Goal: Information Seeking & Learning: Check status

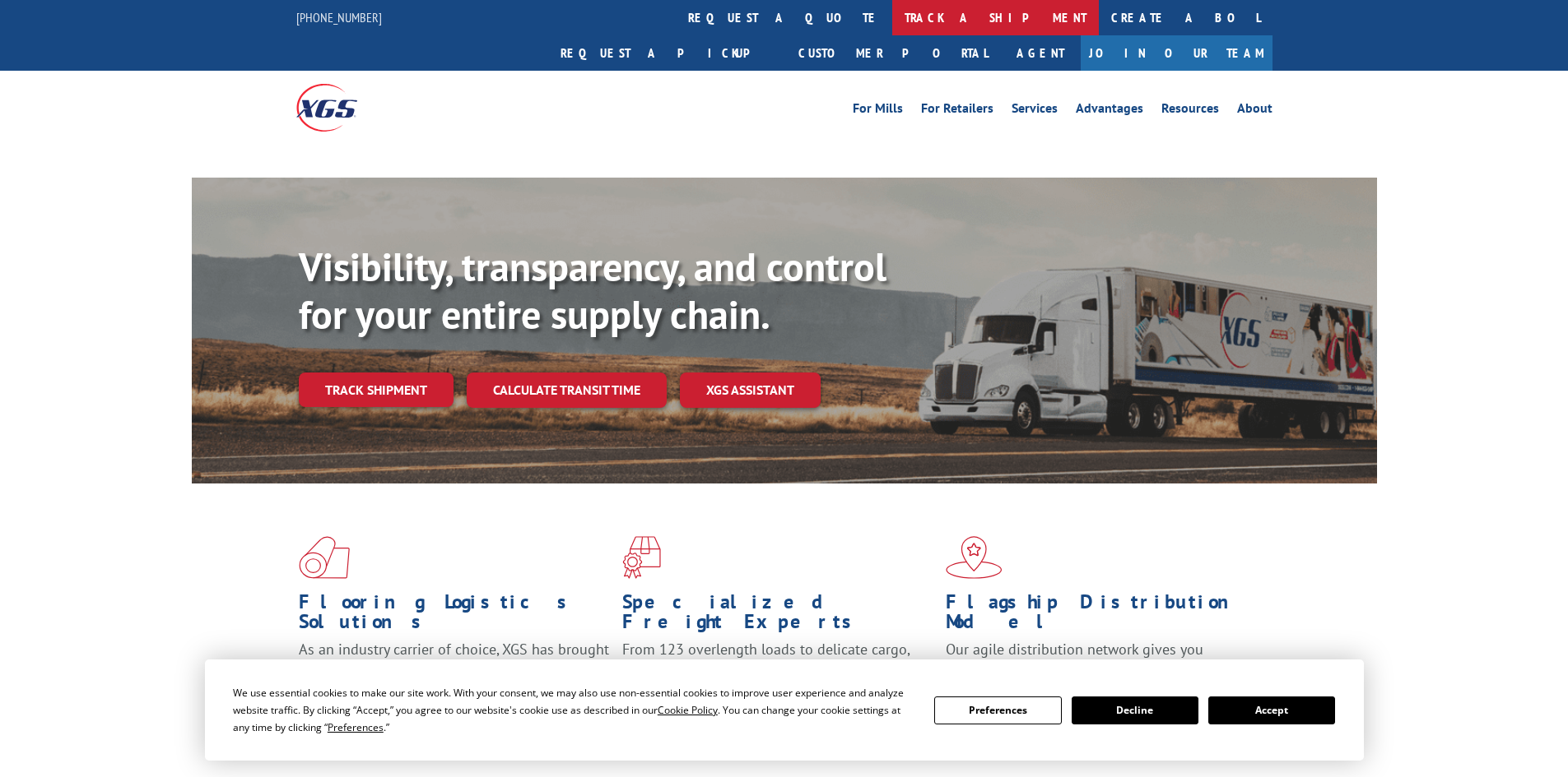
click at [892, 15] on link "track a shipment" at bounding box center [996, 18] width 207 height 35
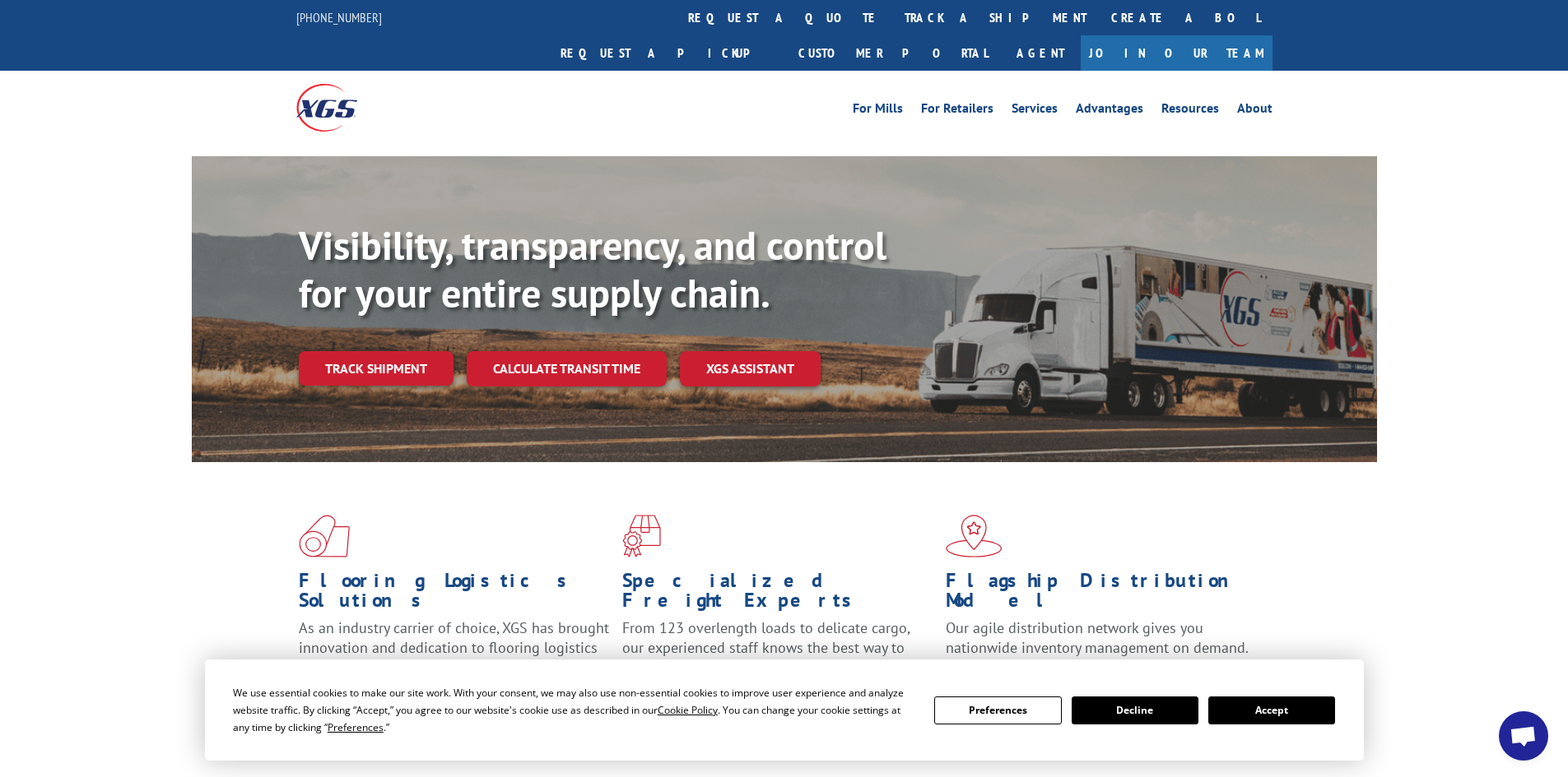
drag, startPoint x: 1287, startPoint y: 706, endPoint x: 1061, endPoint y: 549, distance: 275.2
click at [1286, 705] on button "Accept" at bounding box center [1271, 710] width 127 height 28
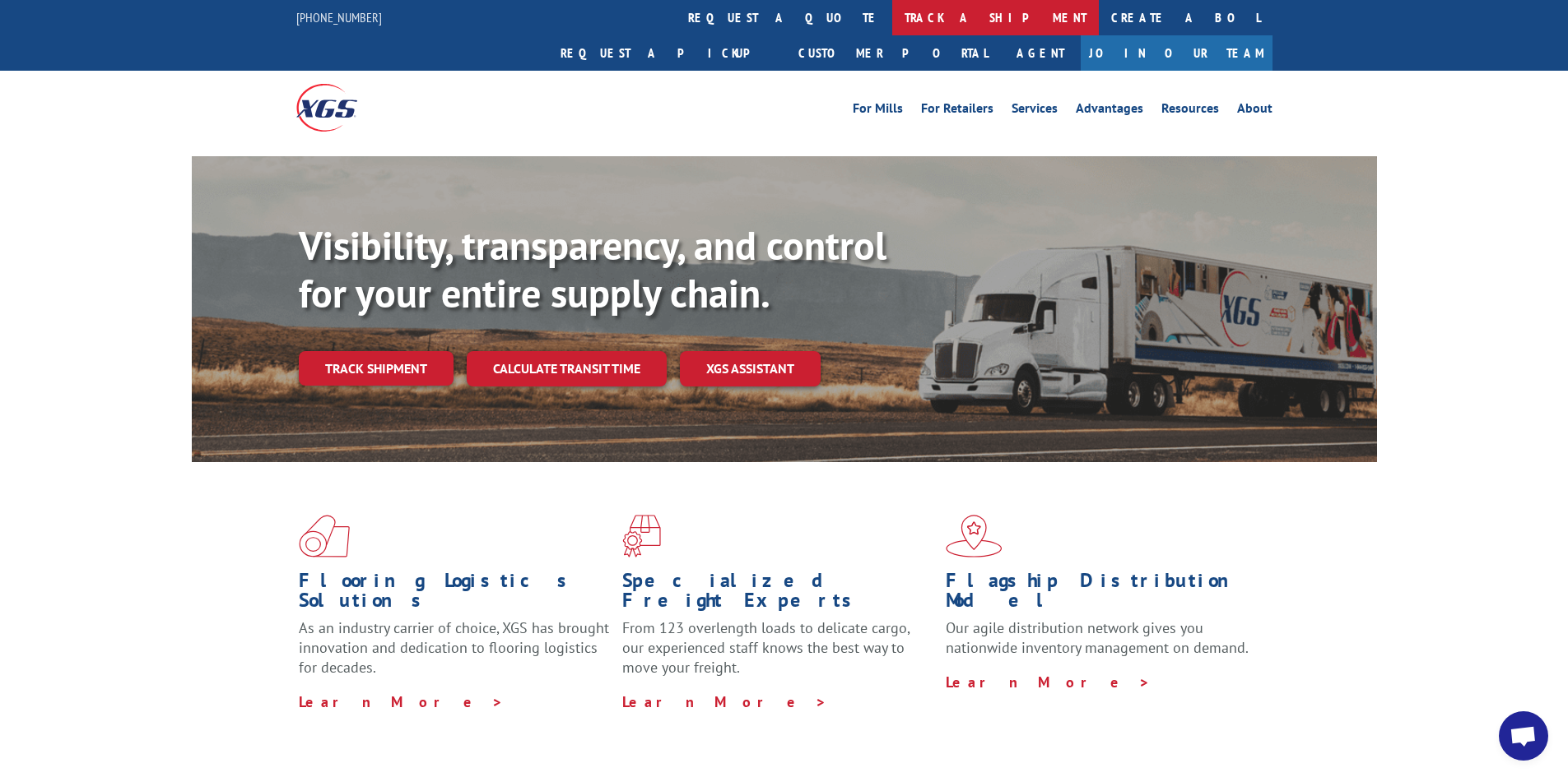
click at [892, 13] on link "track a shipment" at bounding box center [996, 18] width 207 height 35
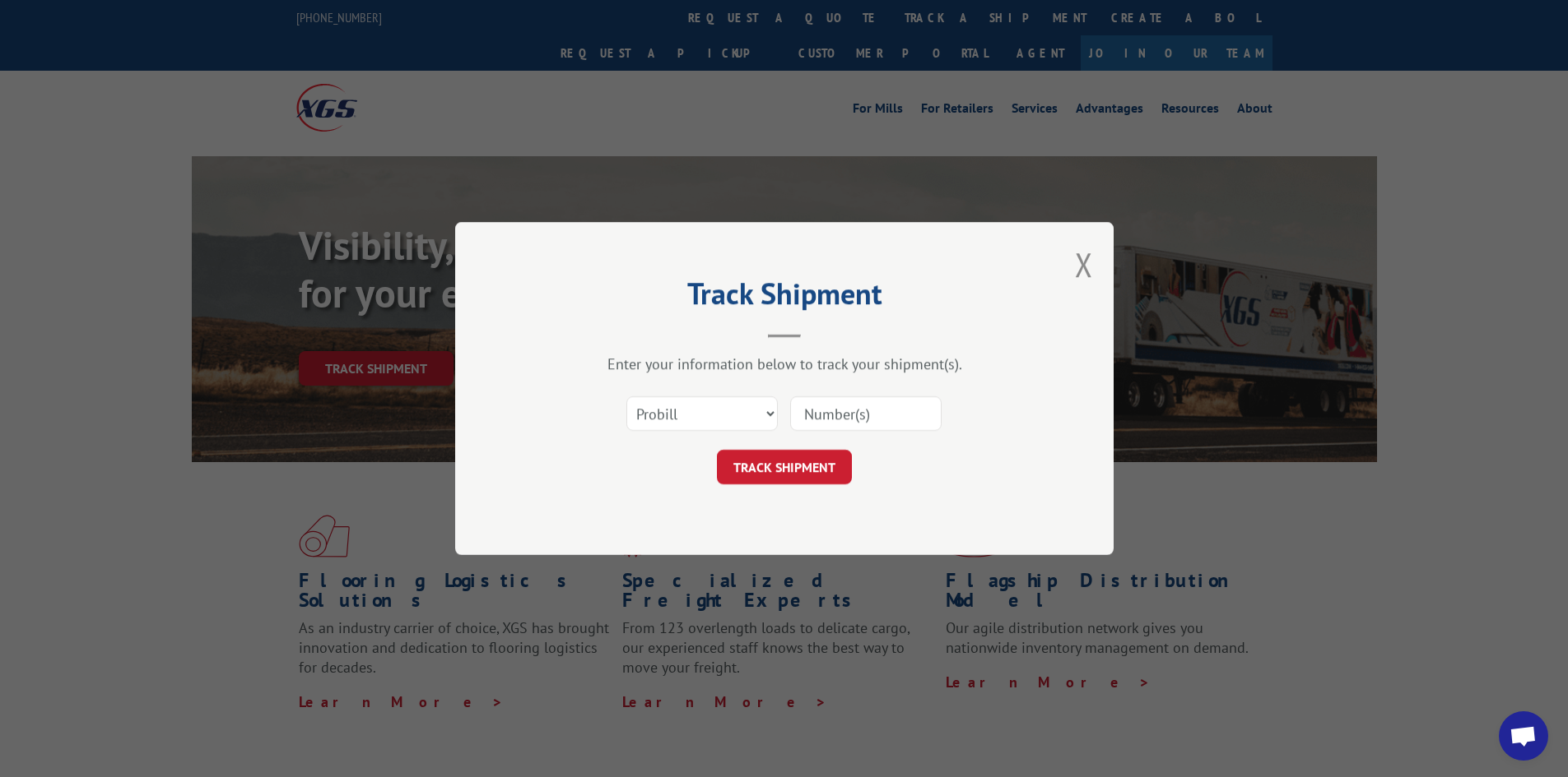
paste input "6008788"
type input "6008788"
click at [717, 413] on select "Select category... Probill BOL PO" at bounding box center [702, 413] width 151 height 34
select select "bol"
click at [626, 396] on select "Select category... Probill BOL PO" at bounding box center [702, 413] width 151 height 34
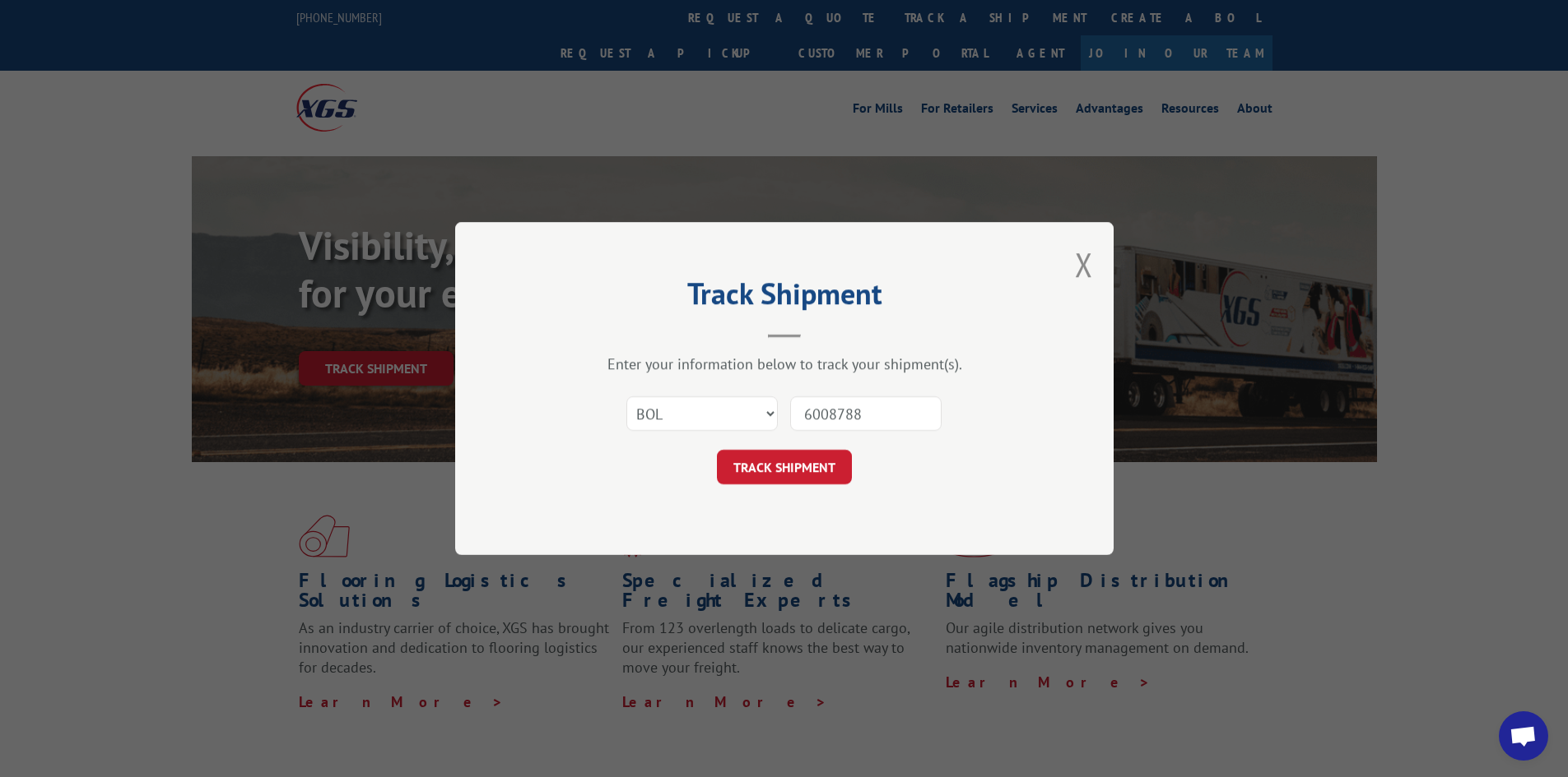
click at [785, 464] on button "TRACK SHIPMENT" at bounding box center [784, 467] width 135 height 34
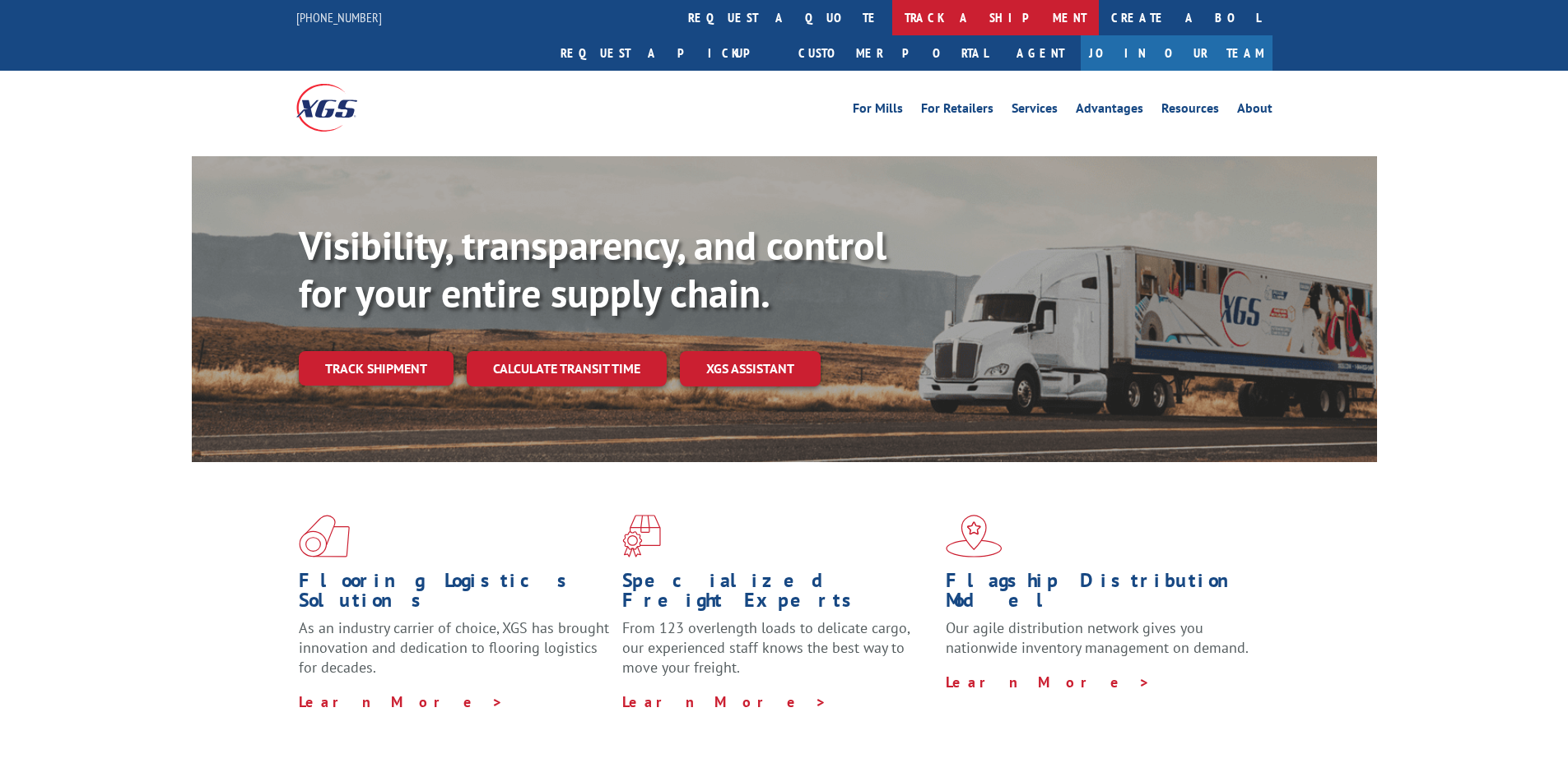
click at [892, 11] on link "track a shipment" at bounding box center [996, 18] width 207 height 35
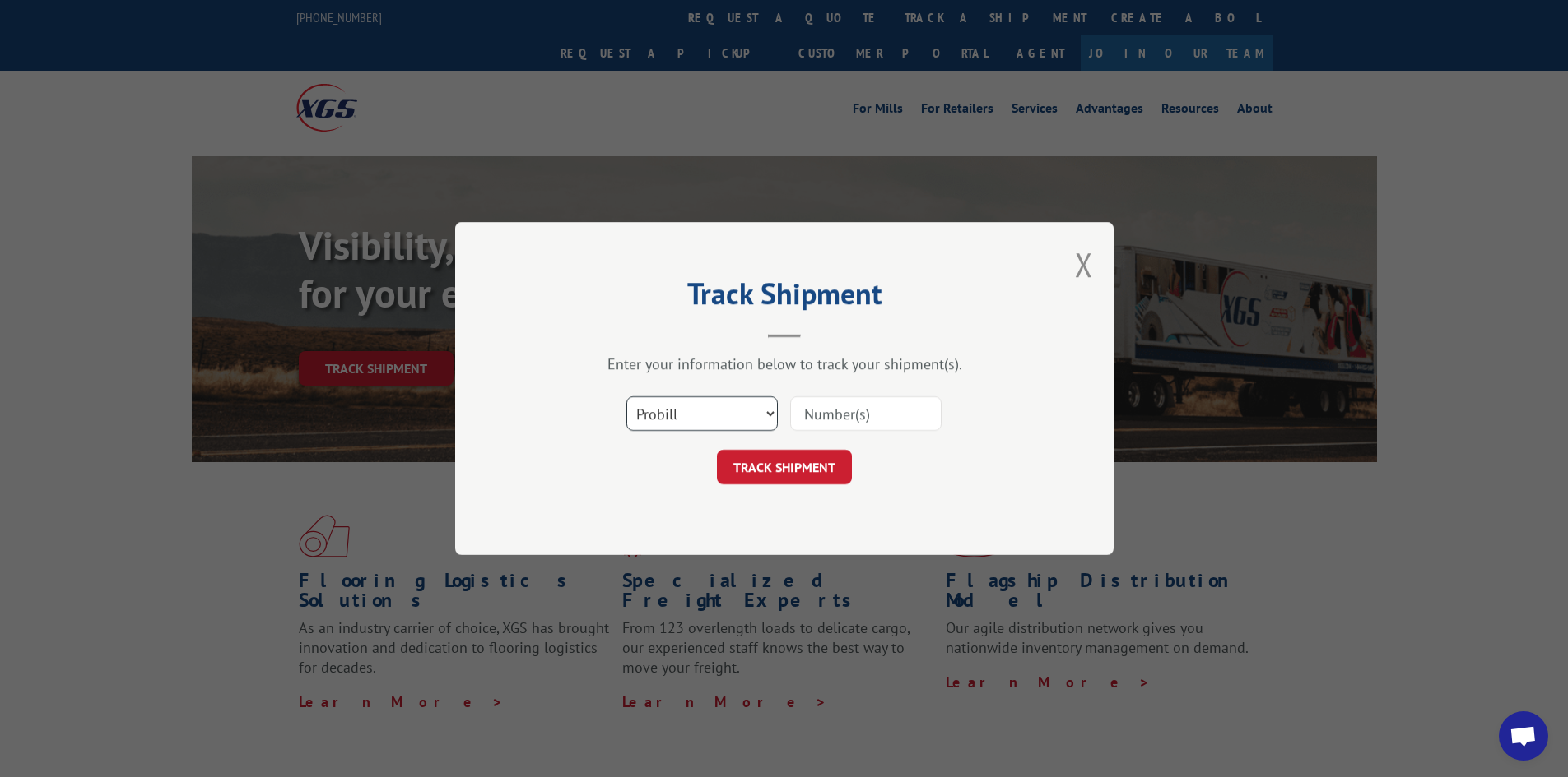
click at [706, 416] on select "Select category... Probill BOL PO" at bounding box center [702, 413] width 151 height 34
select select "bol"
click at [626, 396] on select "Select category... Probill BOL PO" at bounding box center [702, 413] width 151 height 34
paste input "6013221"
type input "6013221"
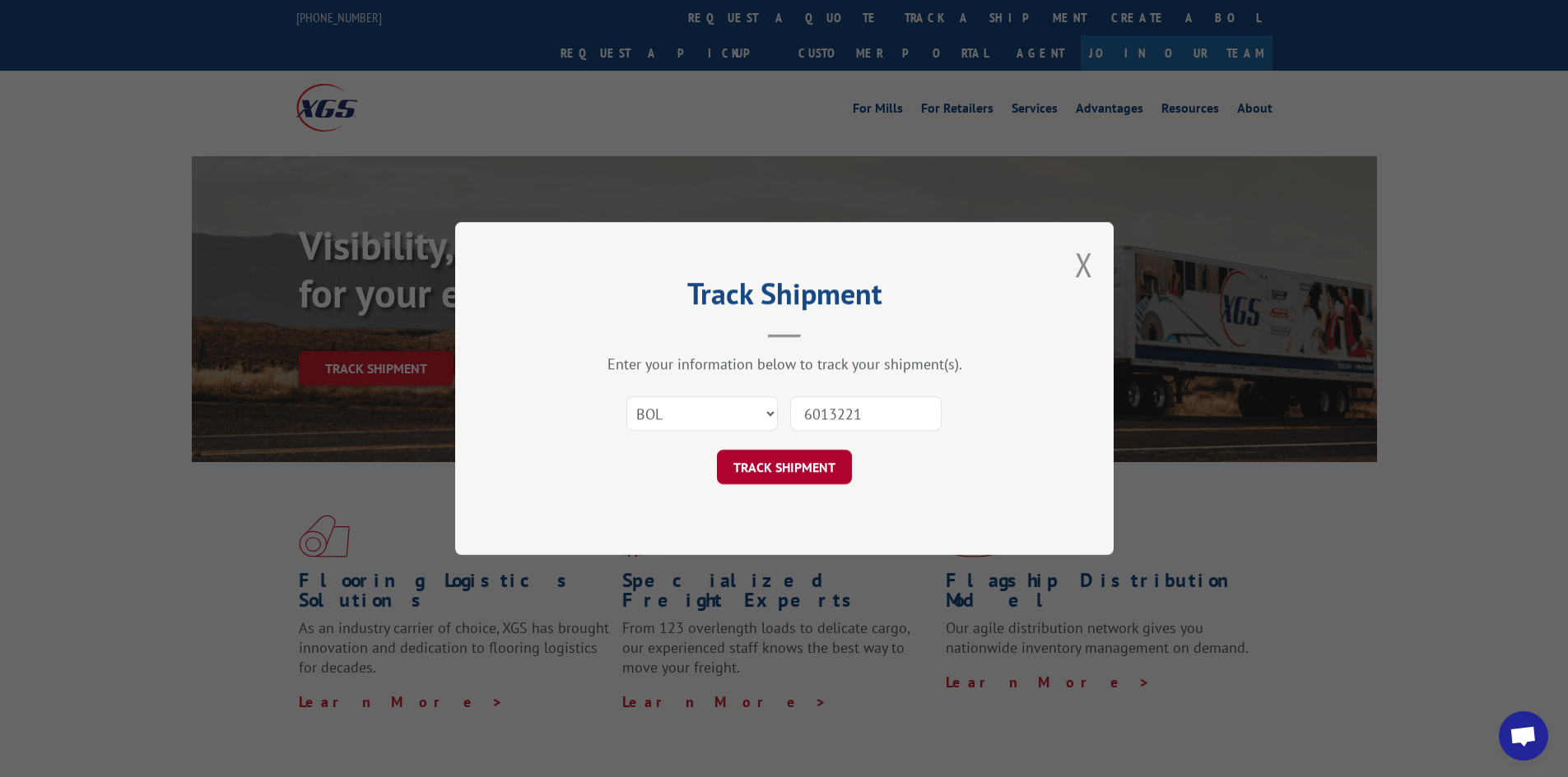
click at [782, 469] on button "TRACK SHIPMENT" at bounding box center [784, 467] width 135 height 34
